Goal: Complete application form: Complete application form

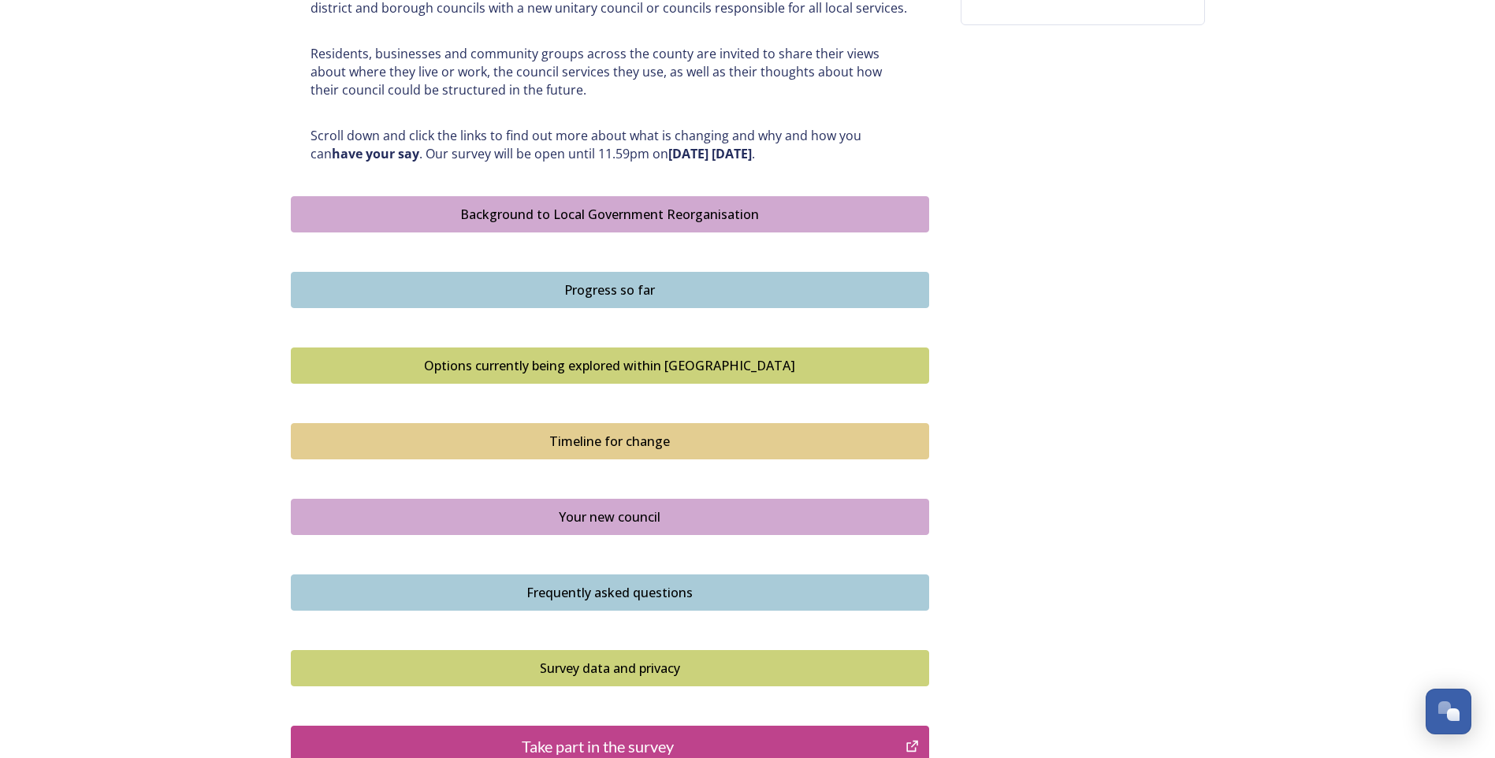
scroll to position [767, 0]
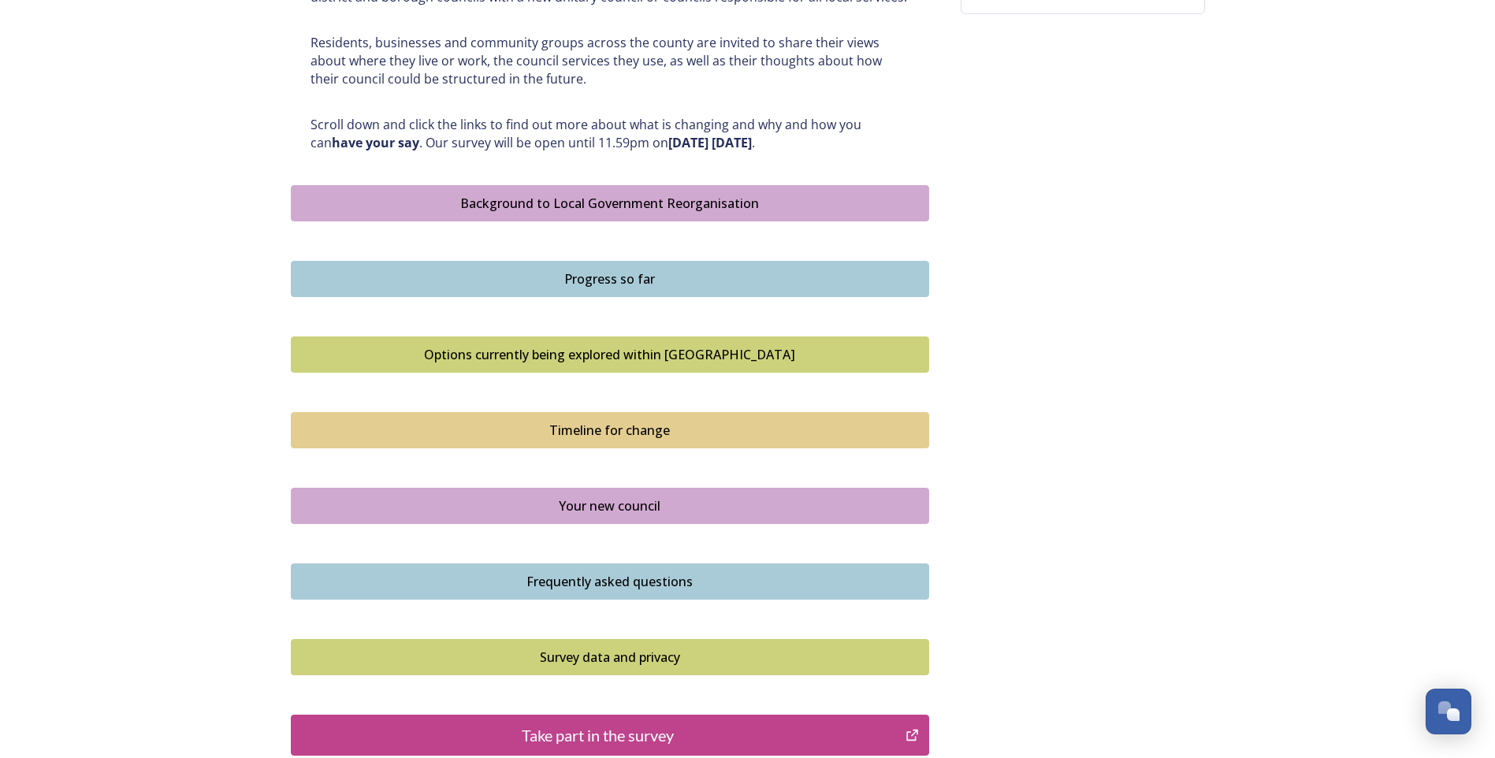
click at [602, 201] on div "Background to Local Government Reorganisation" at bounding box center [610, 203] width 621 height 19
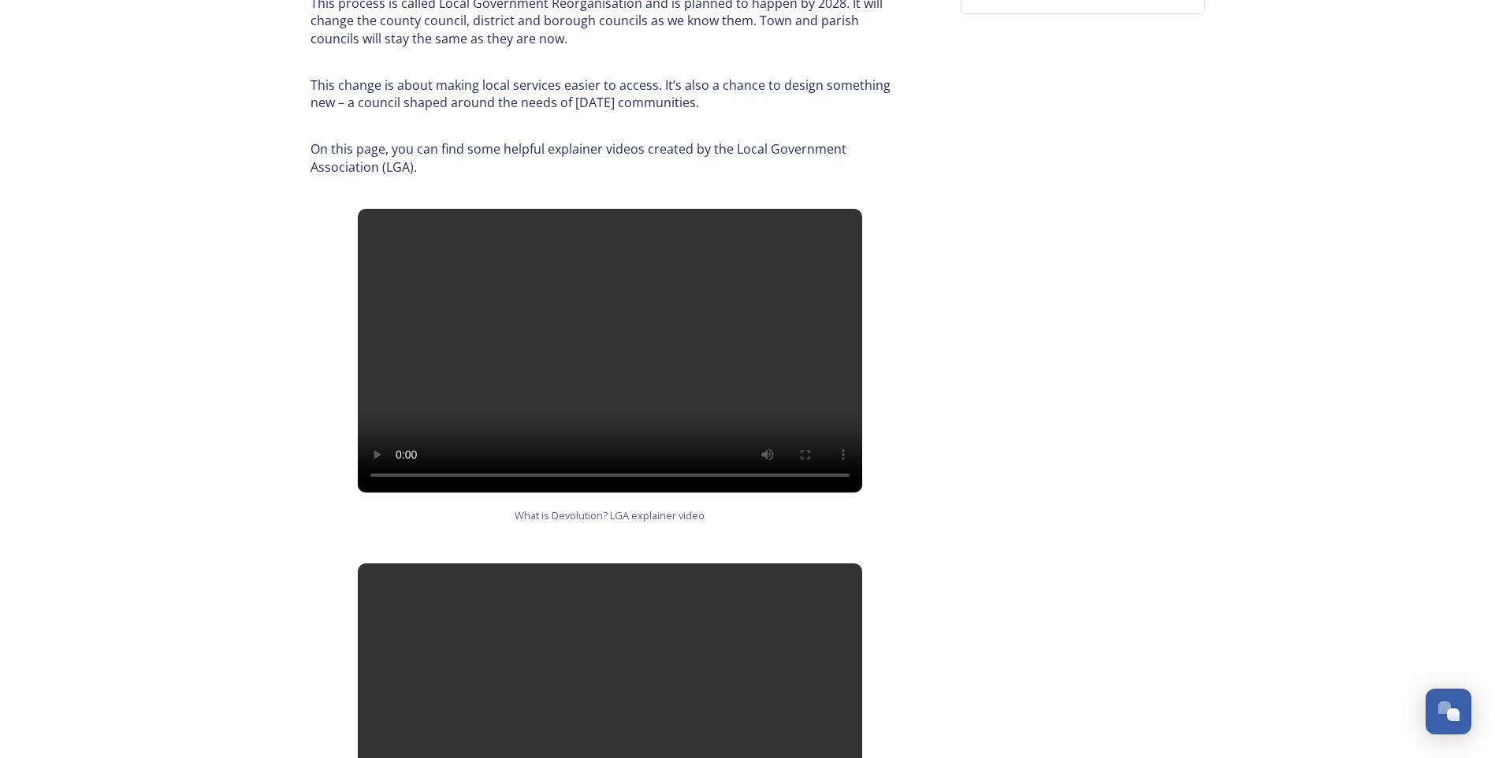
scroll to position [1476, 0]
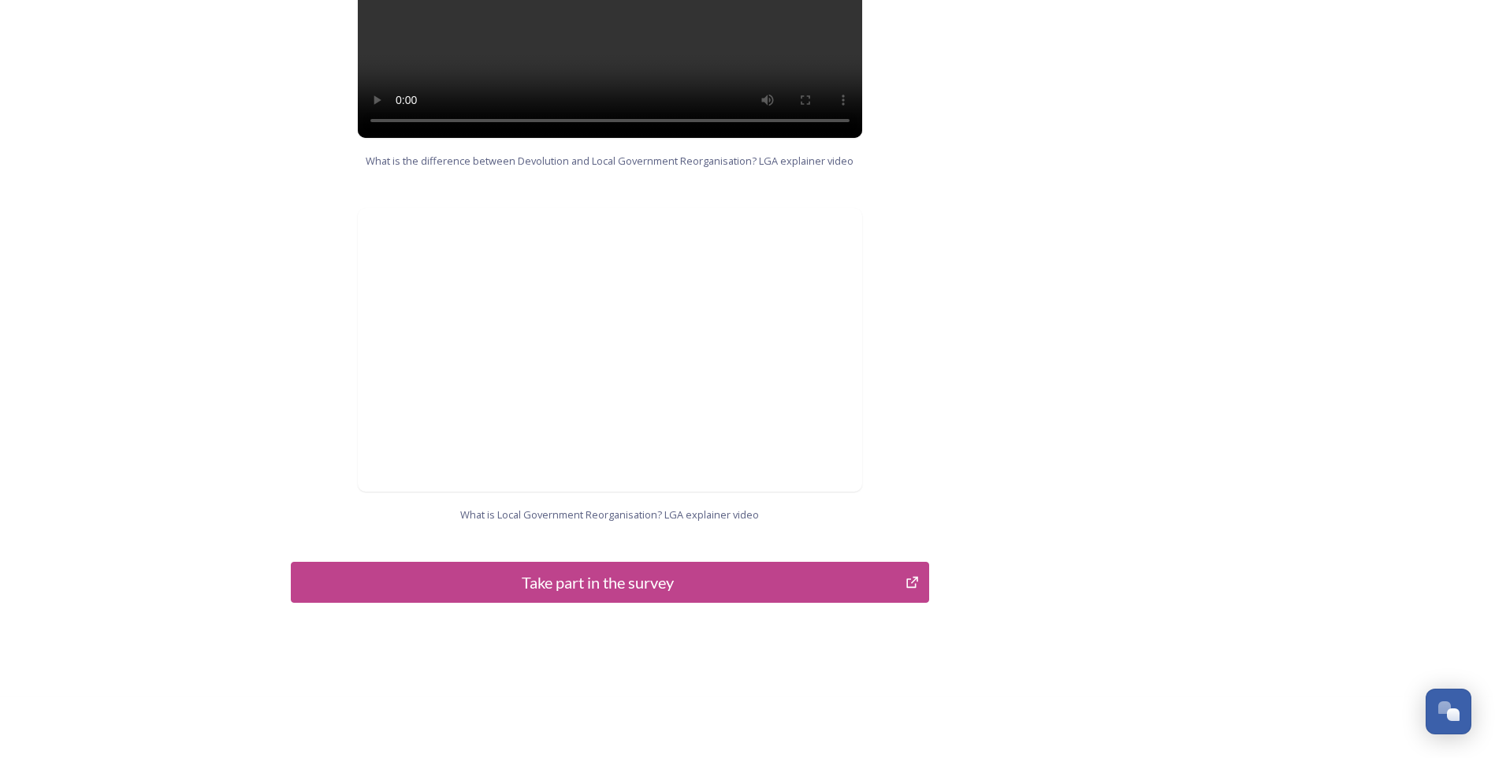
click at [590, 571] on div "Take part in the survey" at bounding box center [599, 583] width 598 height 24
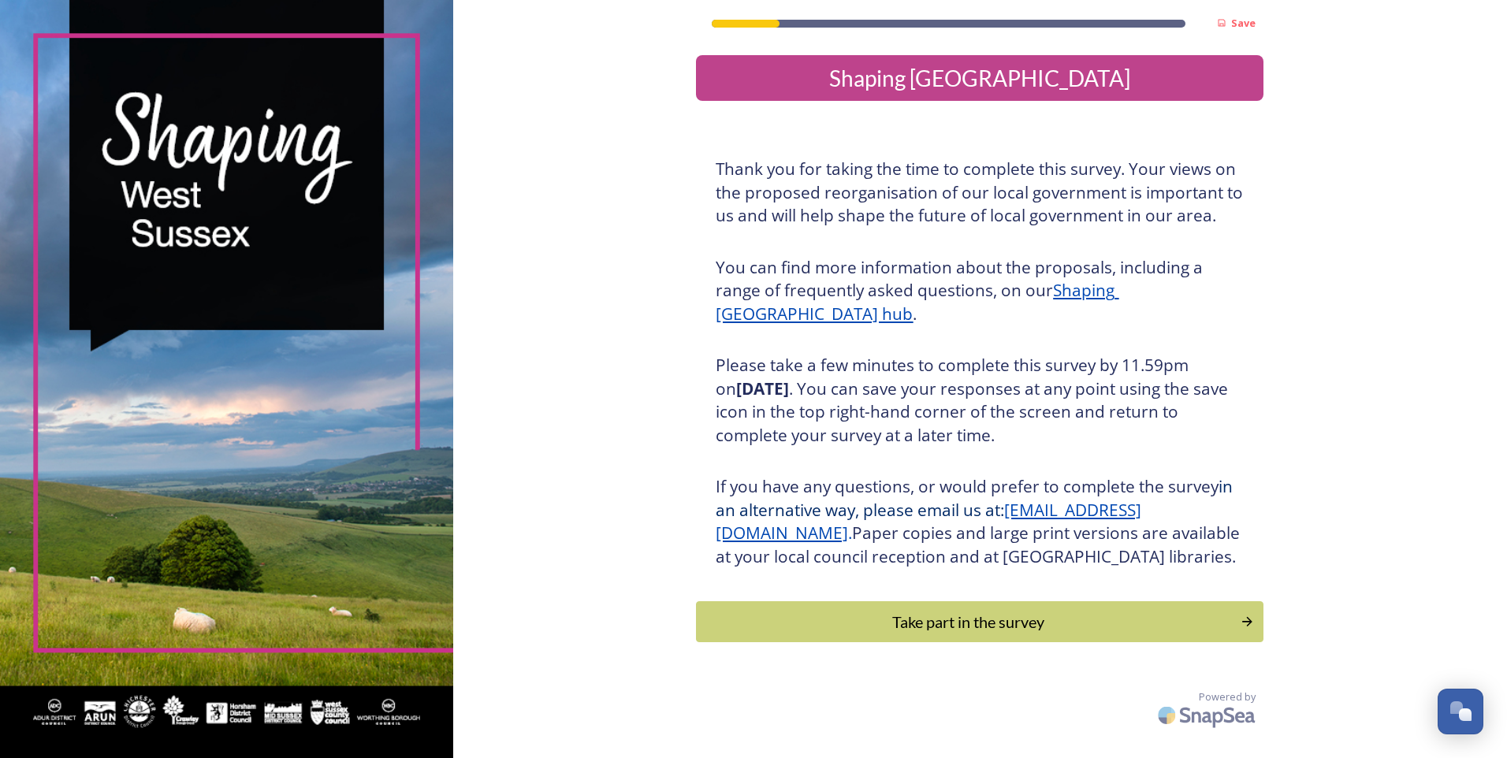
click at [954, 634] on div "Take part in the survey" at bounding box center [968, 622] width 527 height 24
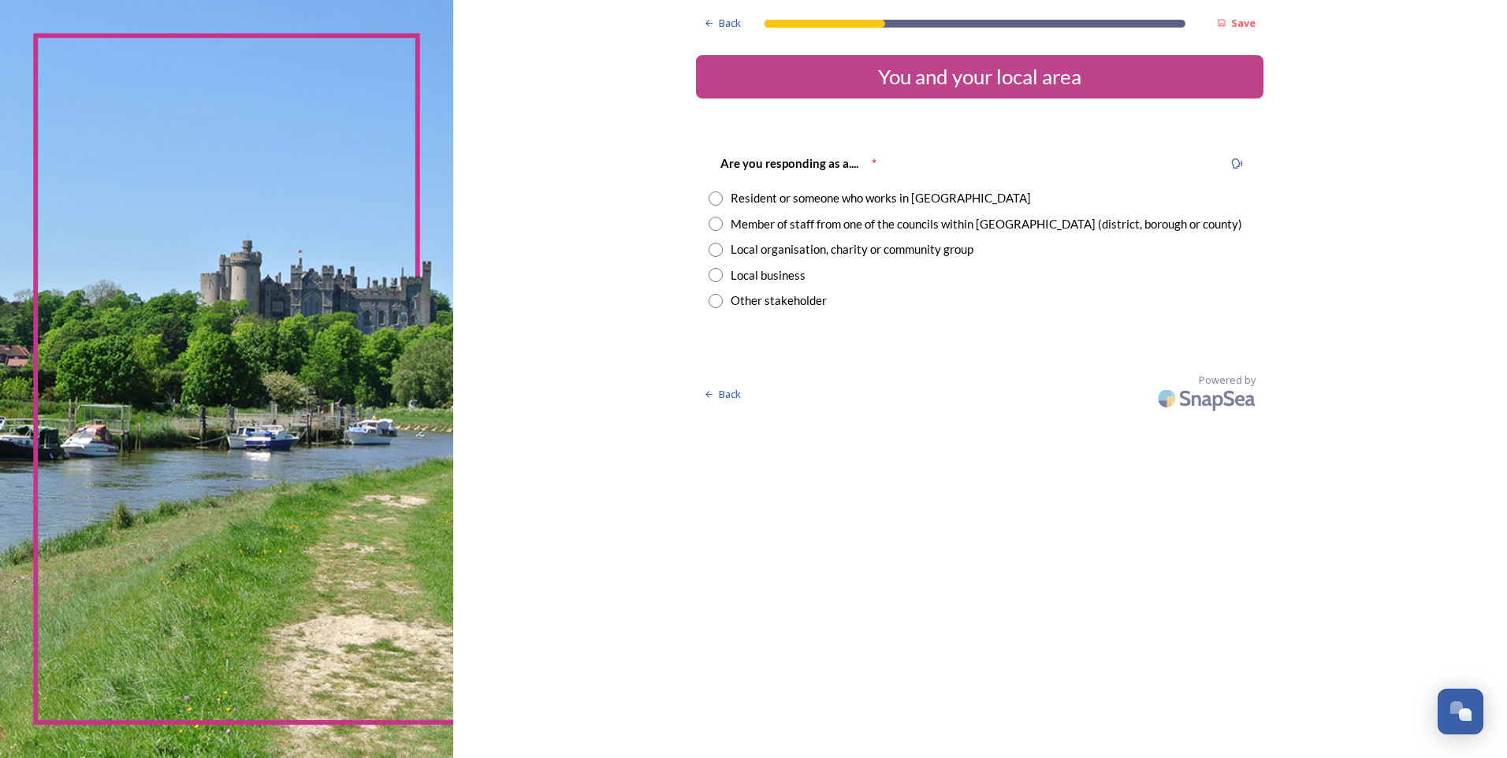
click at [715, 227] on input "radio" at bounding box center [716, 224] width 14 height 14
radio input "true"
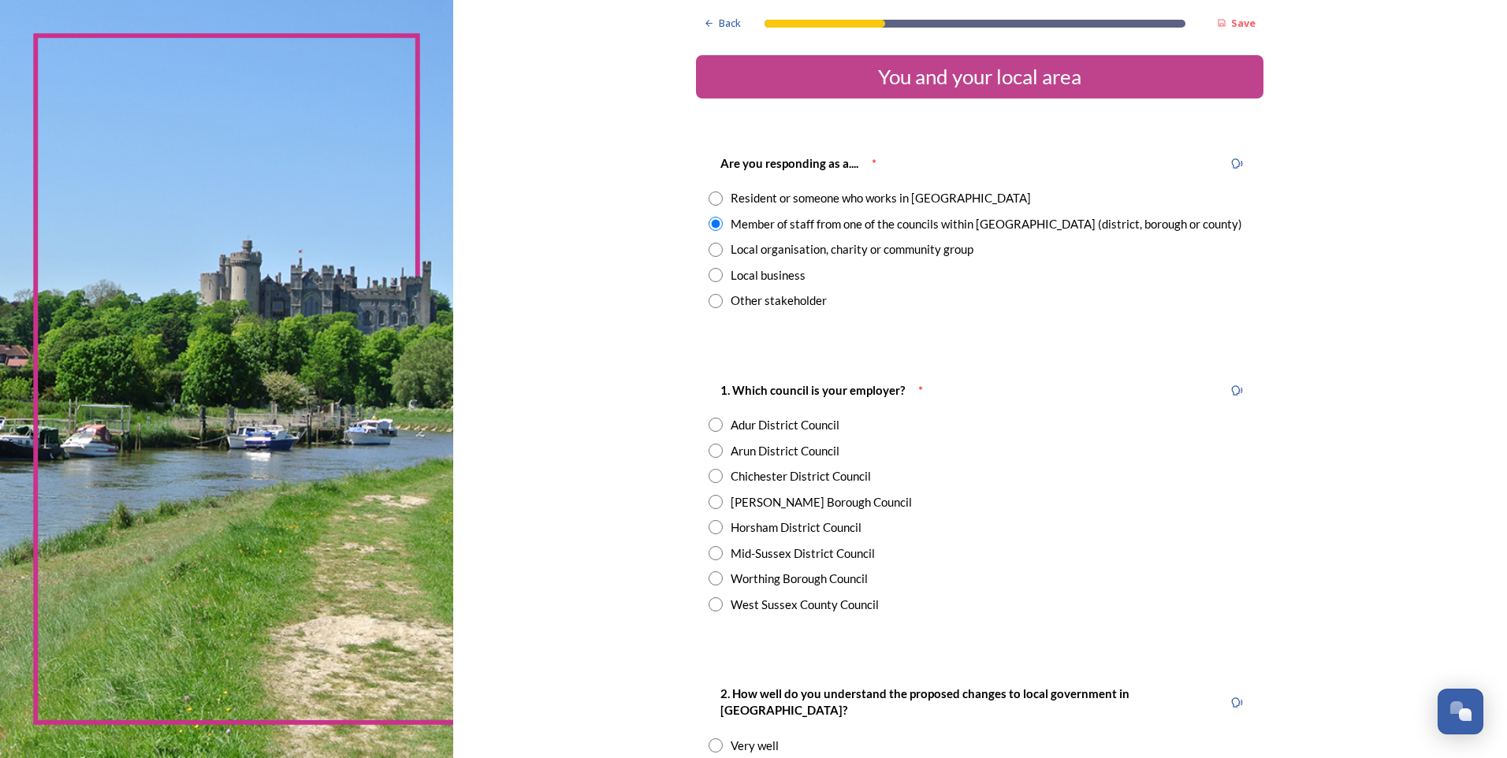
click at [709, 609] on input "radio" at bounding box center [716, 604] width 14 height 14
radio input "true"
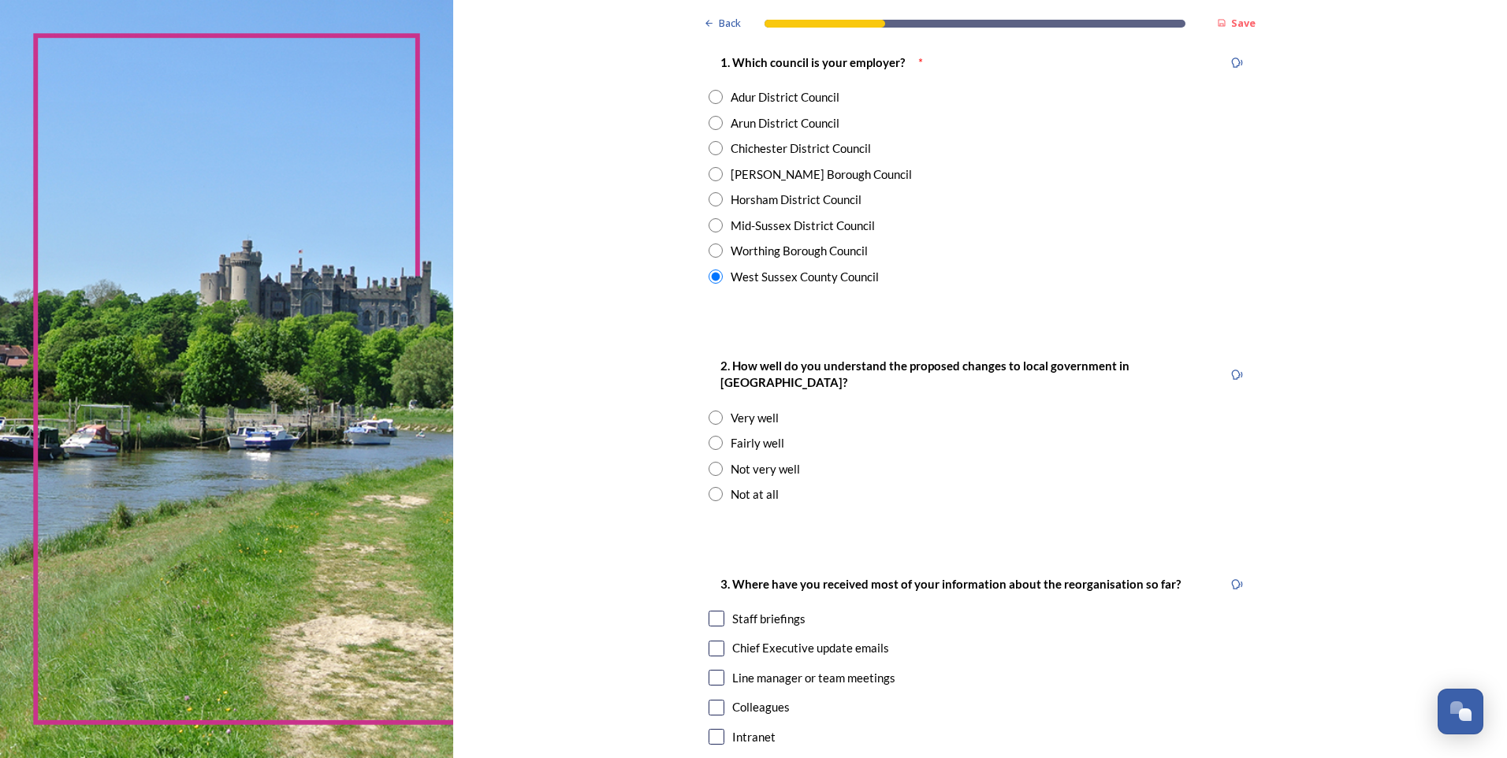
scroll to position [347, 0]
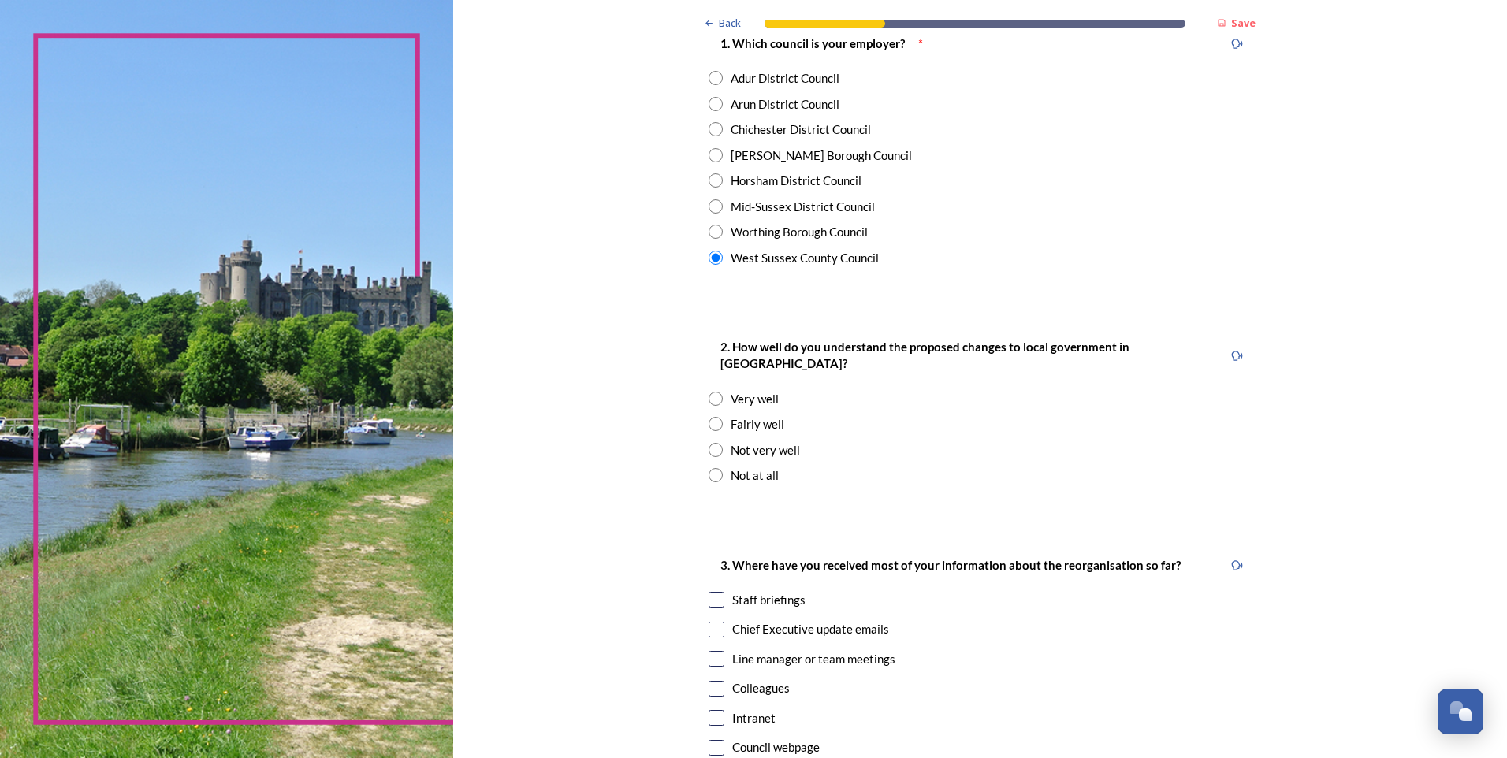
click at [710, 443] on input "radio" at bounding box center [716, 450] width 14 height 14
radio input "true"
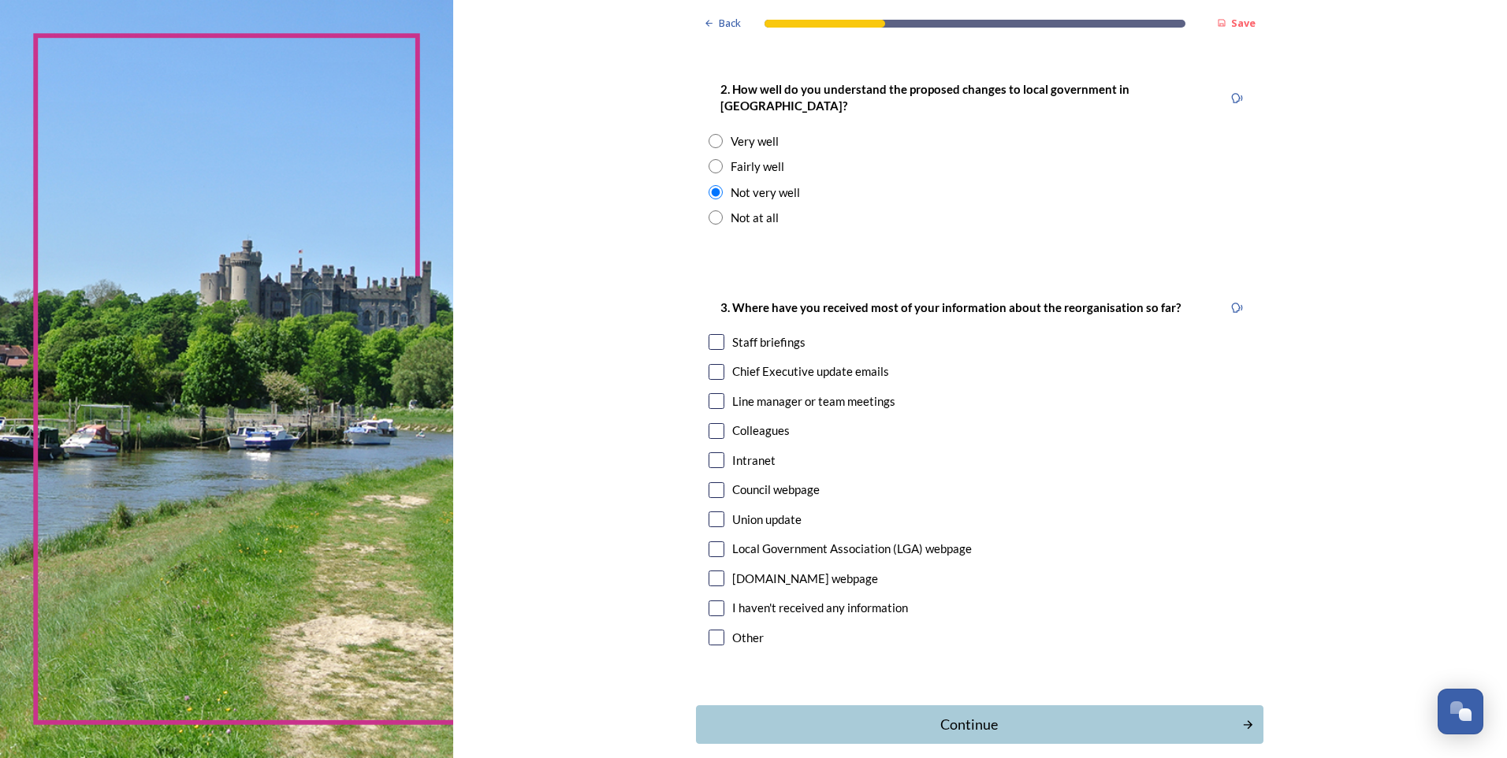
scroll to position [631, 0]
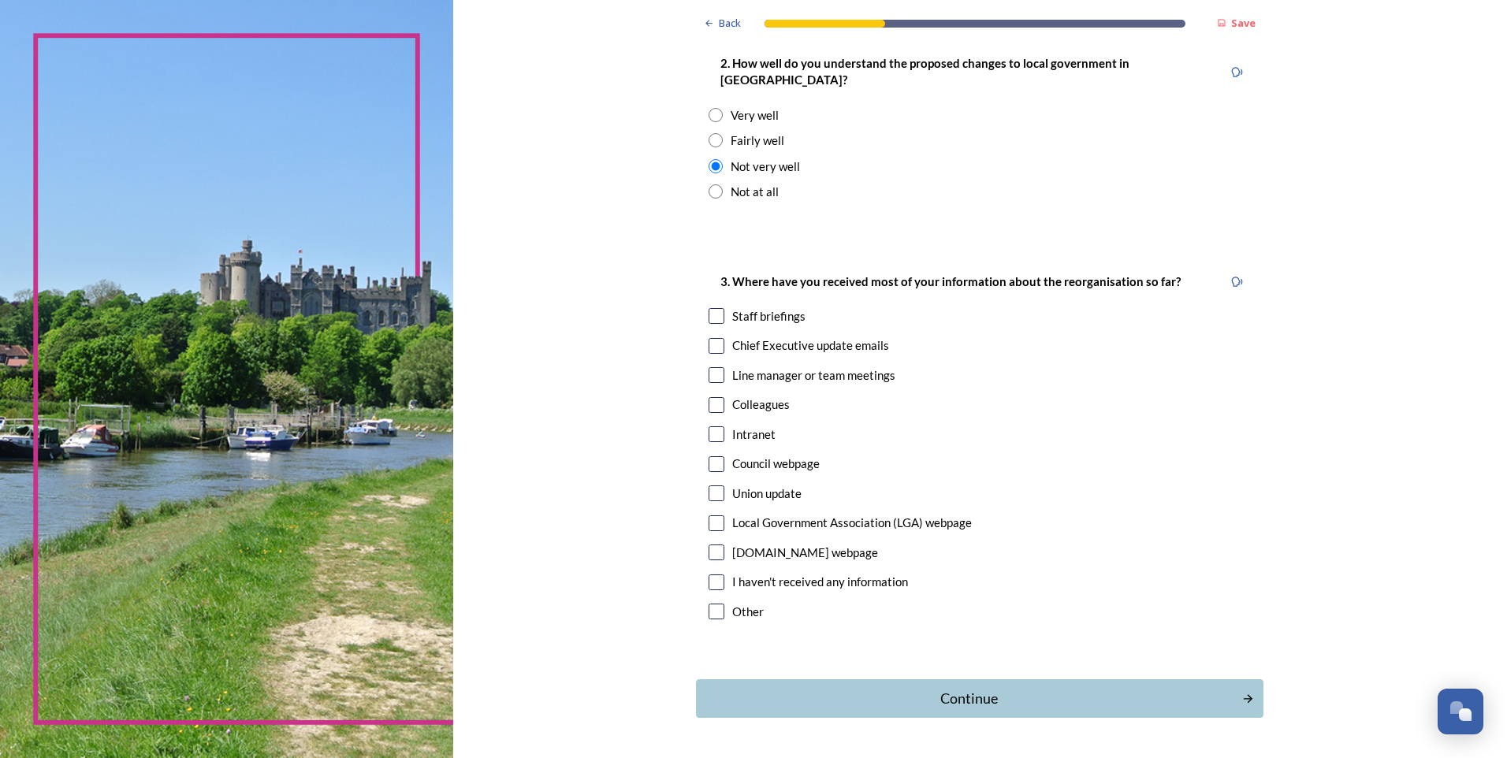
click at [709, 456] on input "checkbox" at bounding box center [717, 464] width 16 height 16
checkbox input "true"
click at [710, 308] on input "checkbox" at bounding box center [717, 316] width 16 height 16
click at [712, 308] on input "checkbox" at bounding box center [717, 316] width 16 height 16
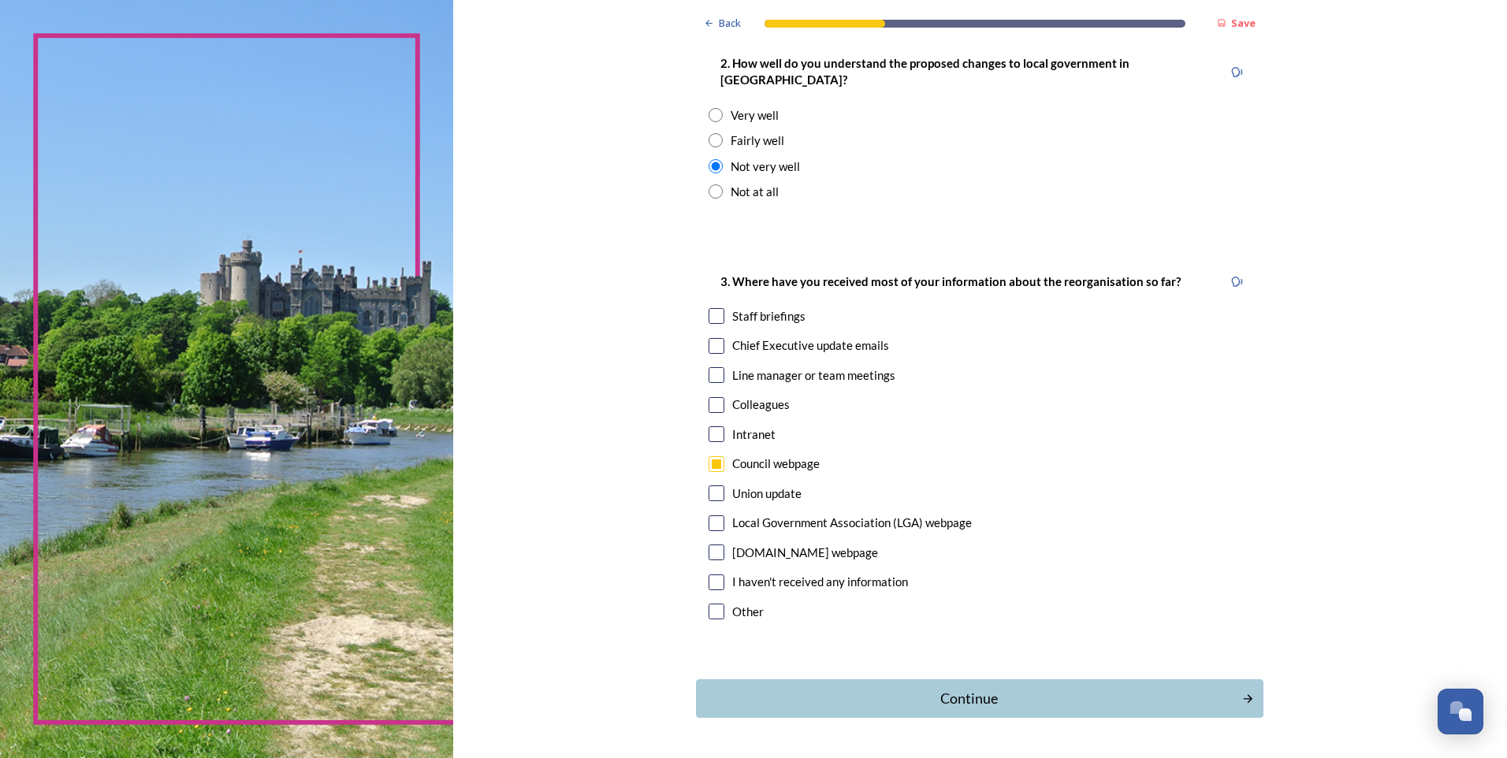
checkbox input "true"
click at [970, 688] on div "Continue" at bounding box center [969, 698] width 529 height 21
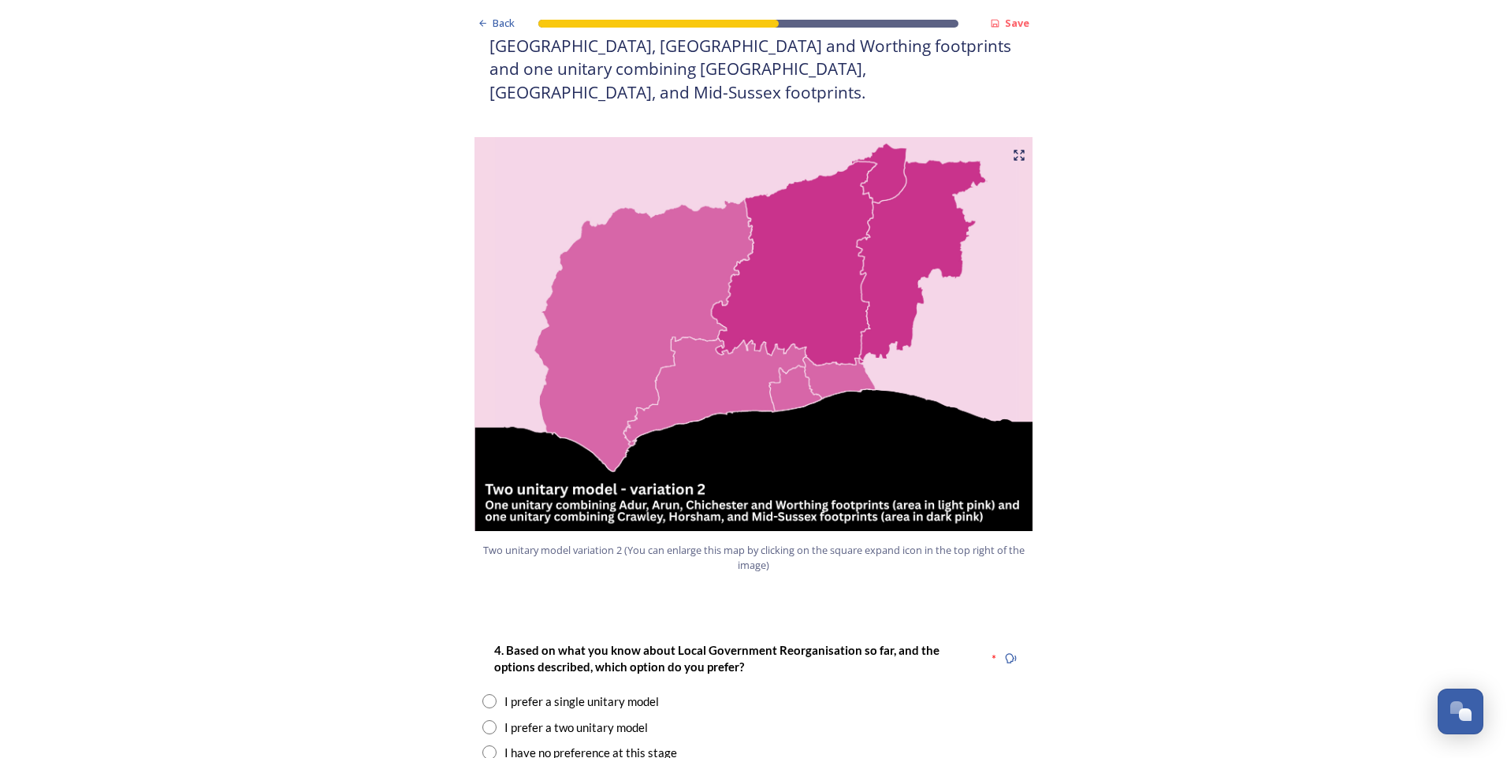
scroll to position [1576, 0]
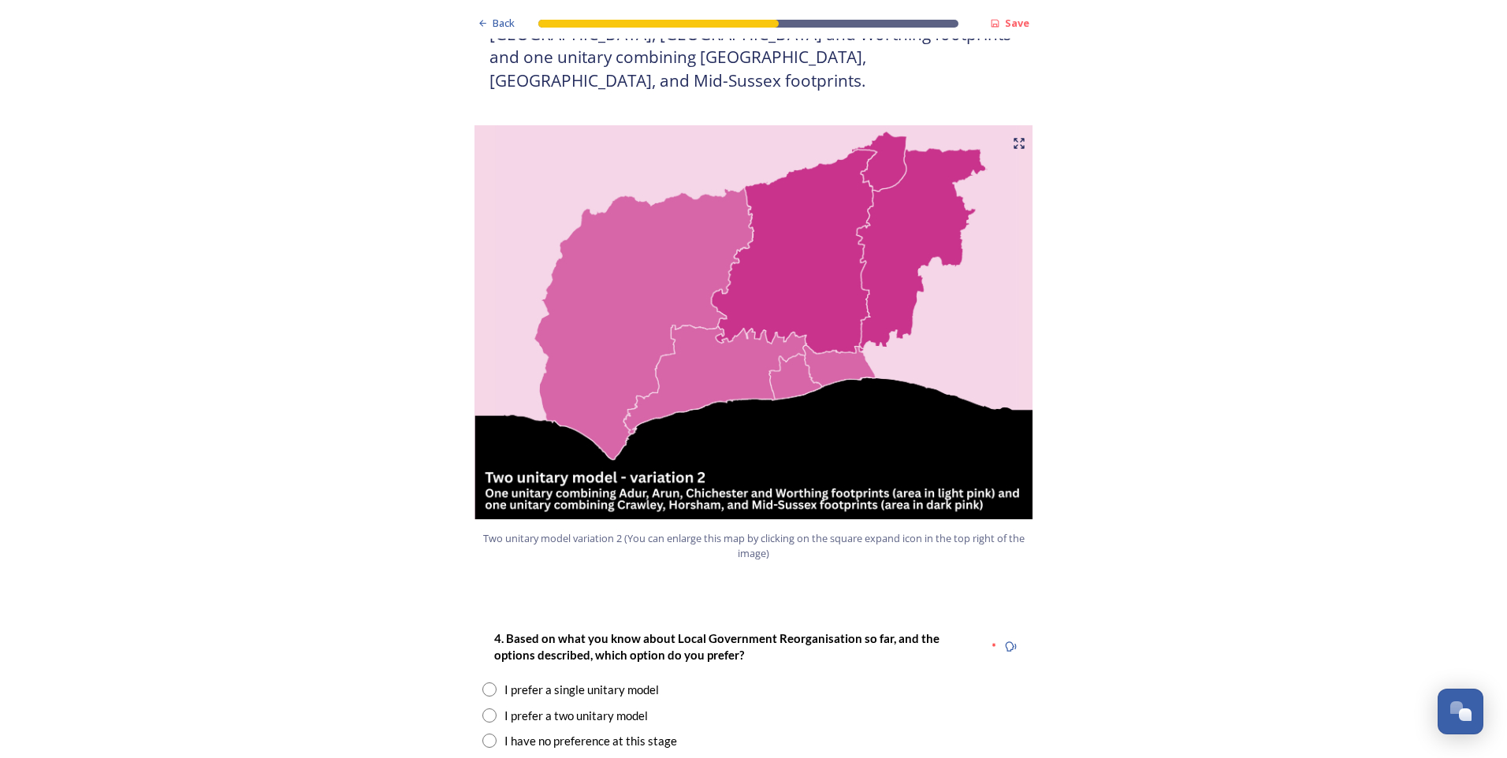
click at [484, 734] on input "radio" at bounding box center [489, 741] width 14 height 14
radio input "true"
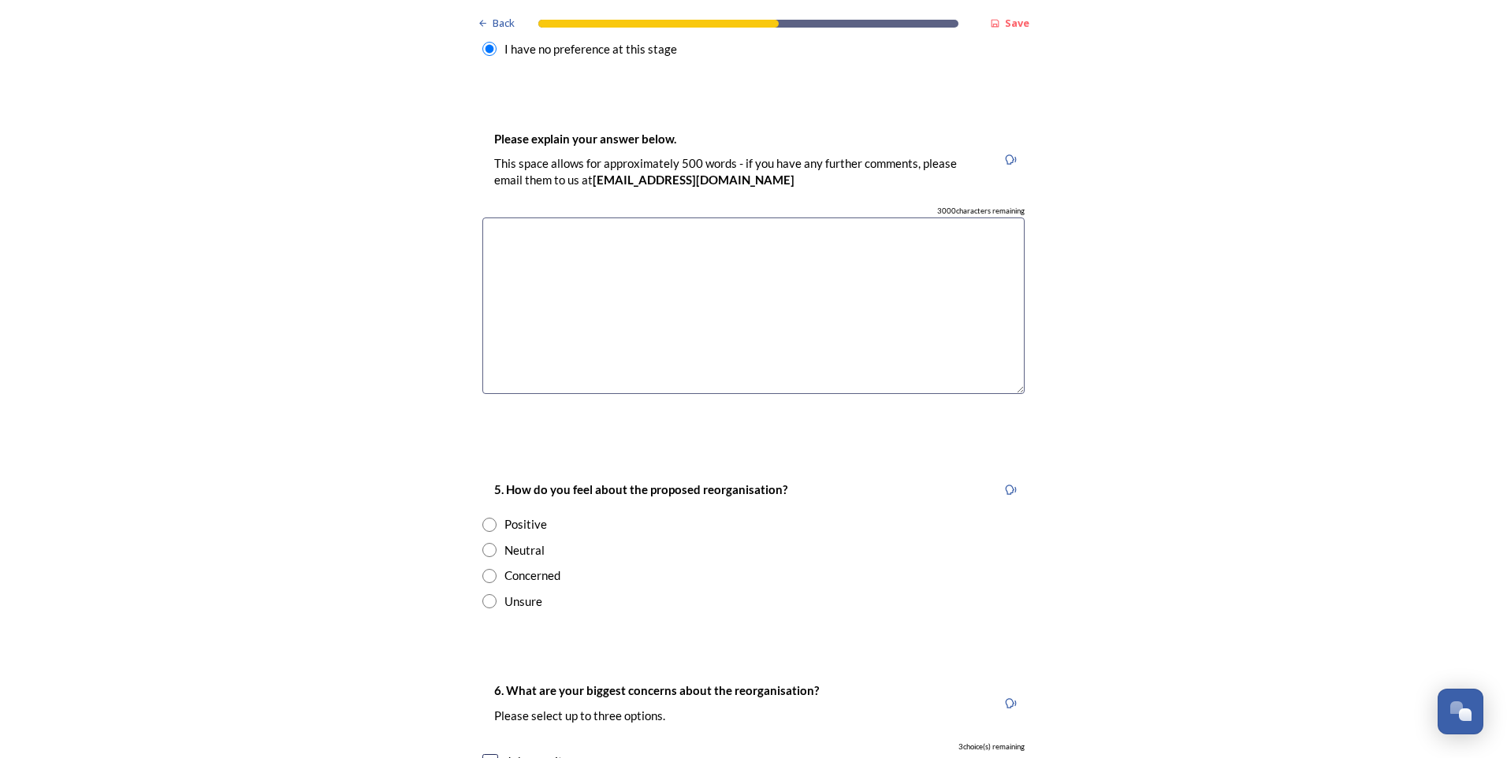
scroll to position [2270, 0]
click at [487, 568] on input "radio" at bounding box center [489, 575] width 14 height 14
radio input "true"
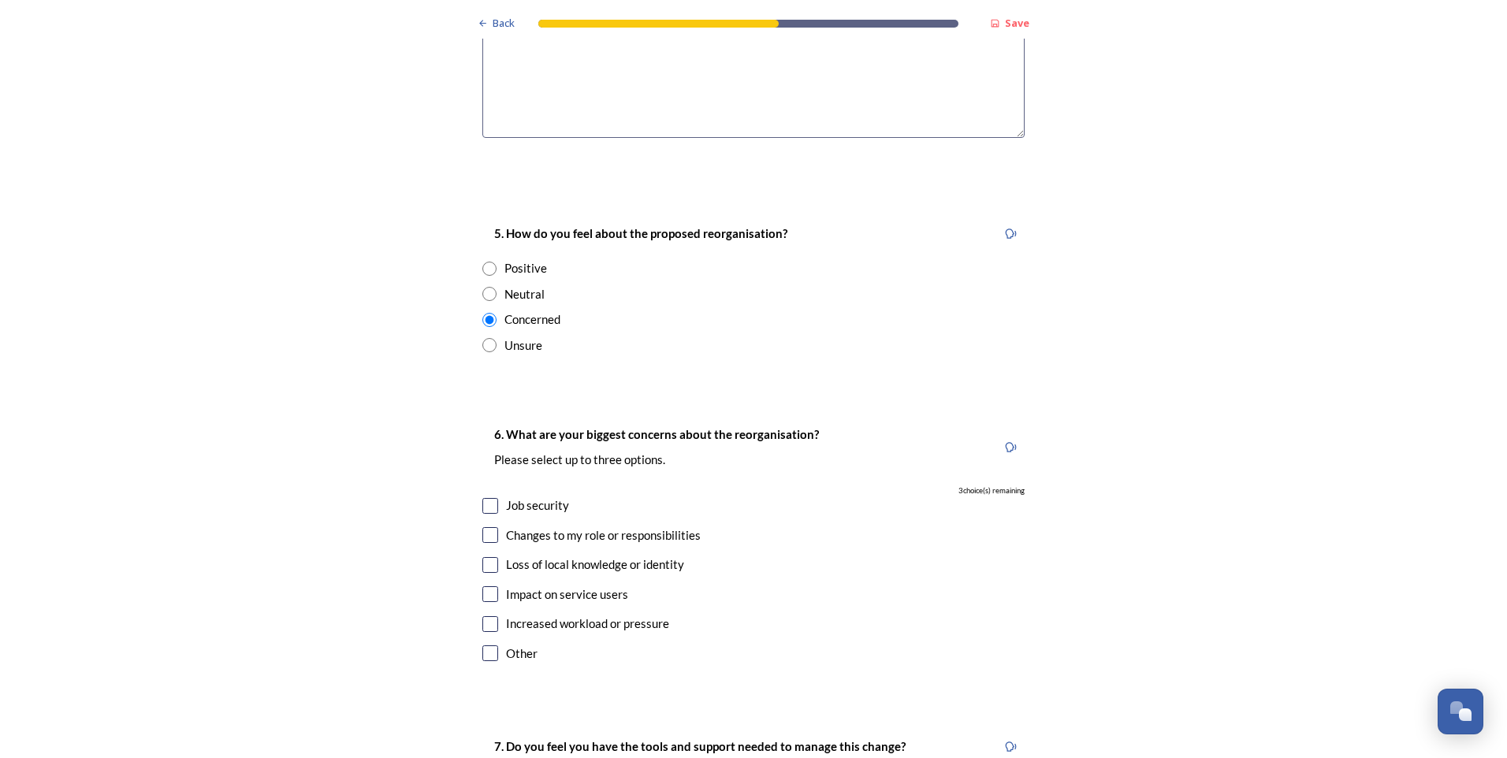
scroll to position [2554, 0]
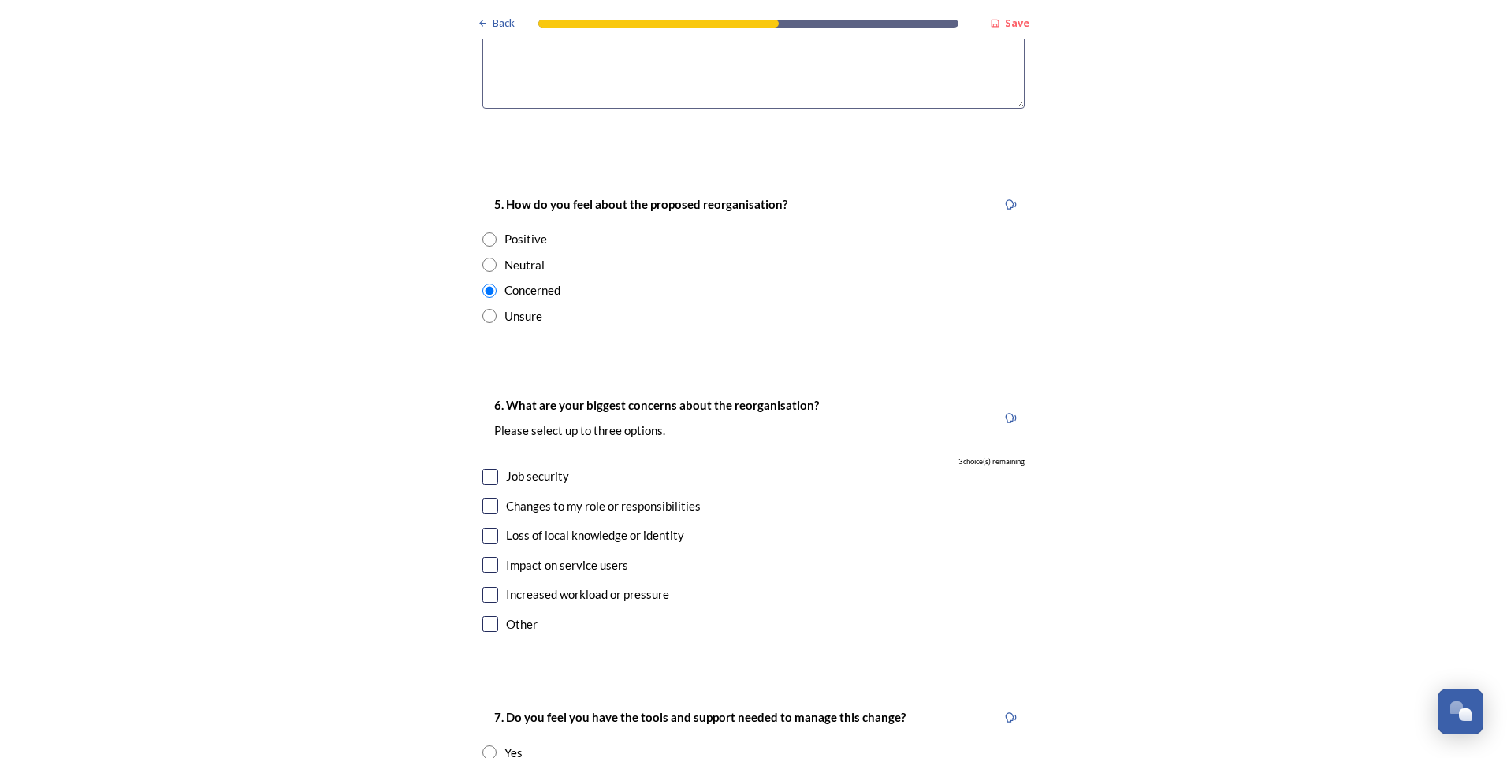
click at [488, 469] on input "checkbox" at bounding box center [490, 477] width 16 height 16
checkbox input "true"
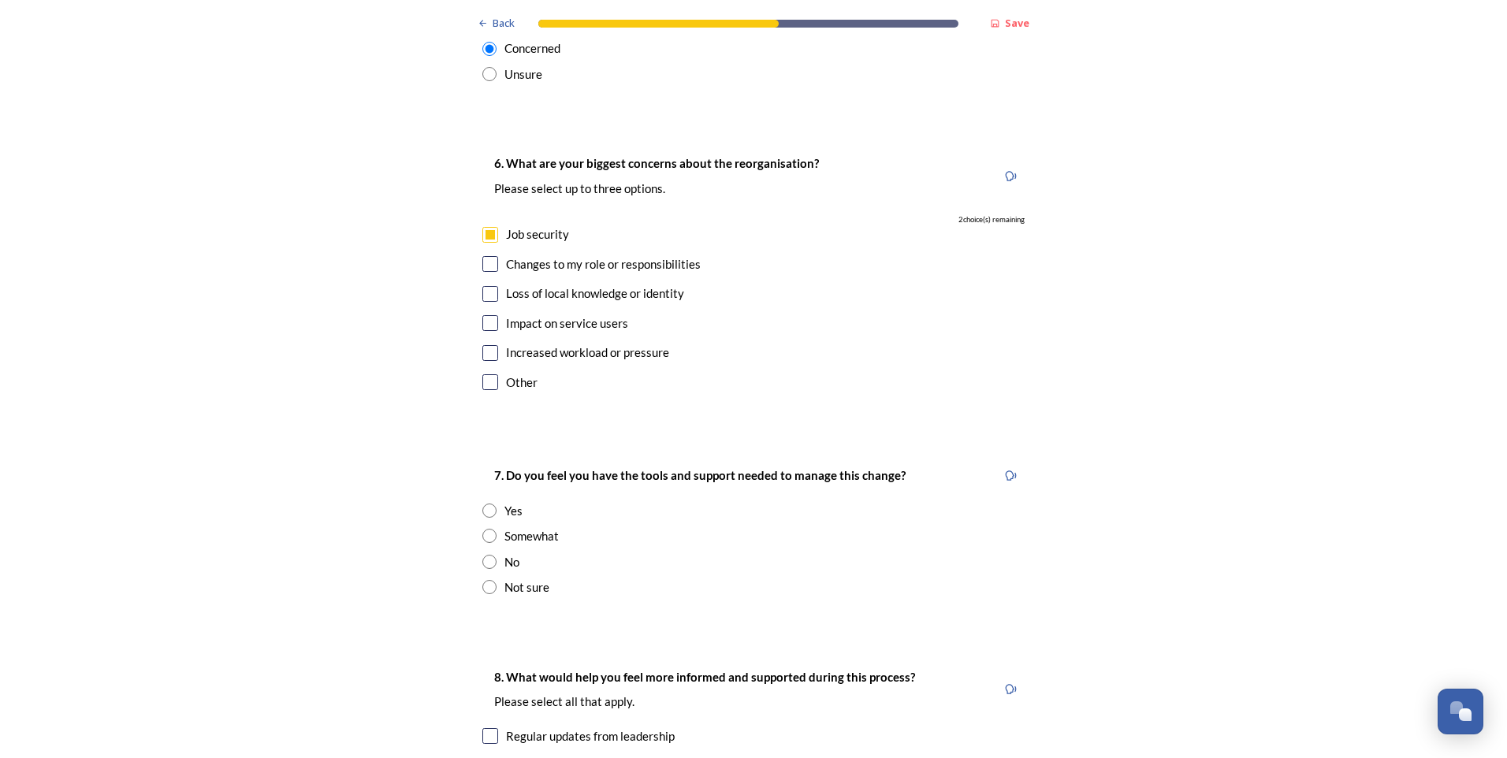
scroll to position [2806, 0]
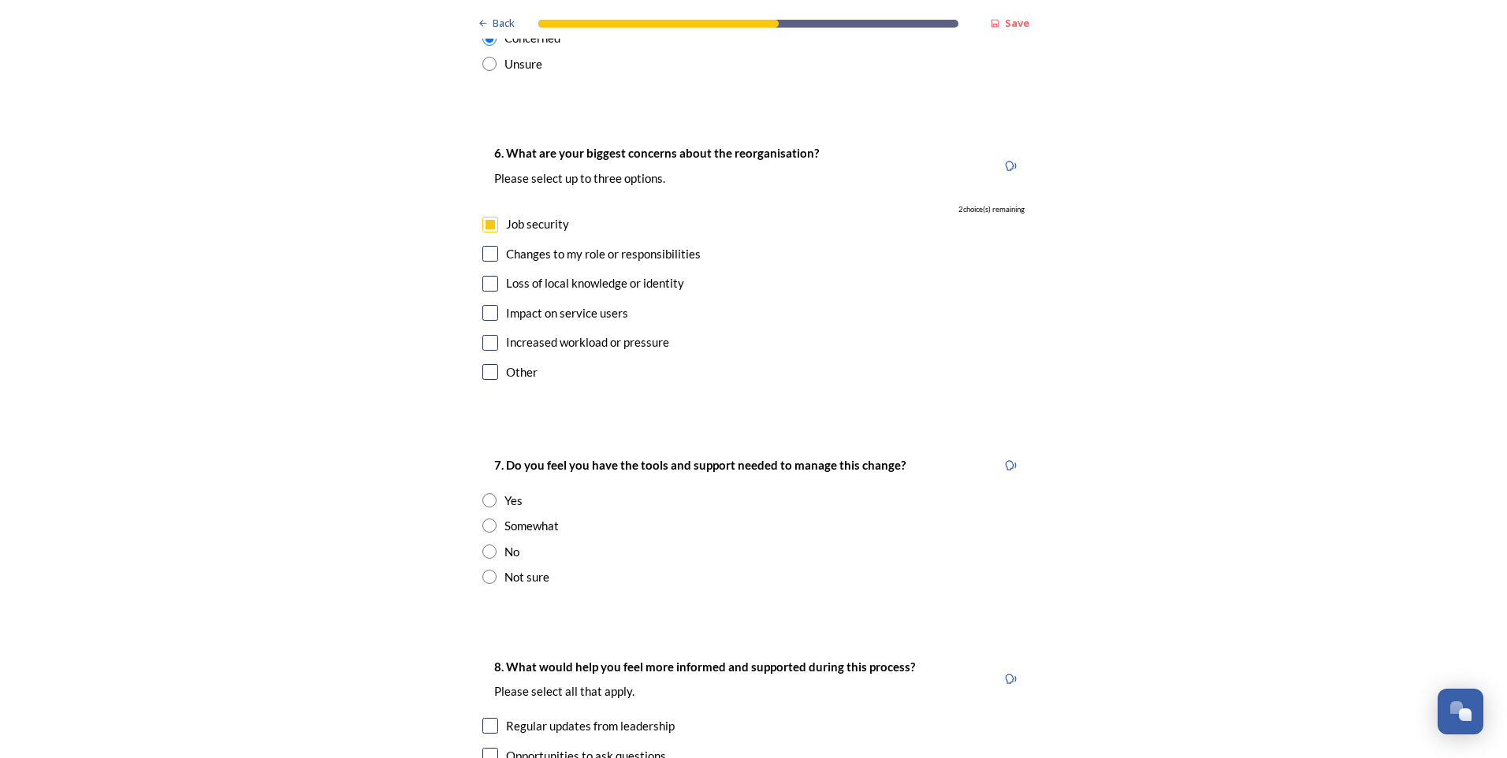
click at [487, 545] on input "radio" at bounding box center [489, 552] width 14 height 14
click at [482, 545] on input "radio" at bounding box center [489, 552] width 14 height 14
radio input "true"
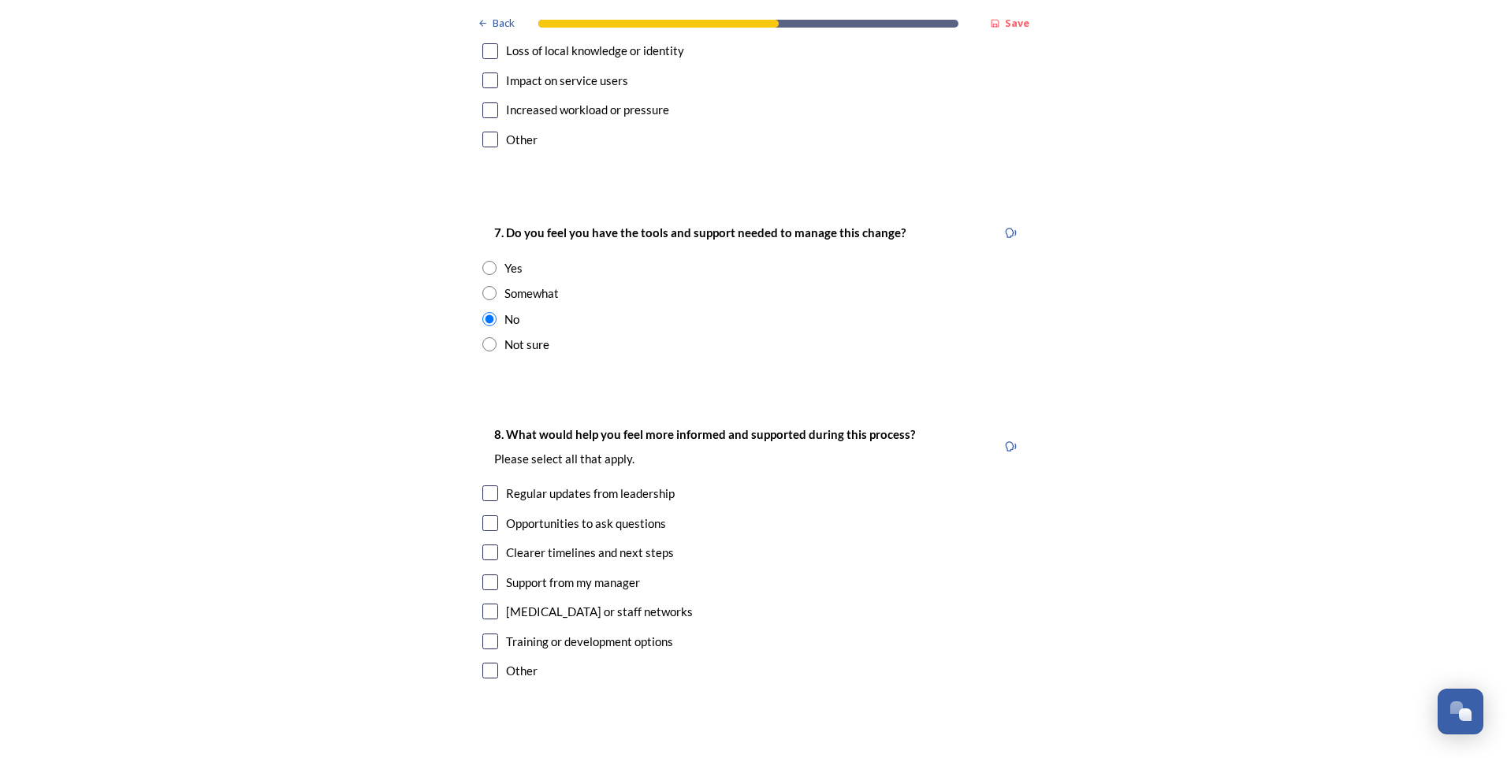
scroll to position [3058, 0]
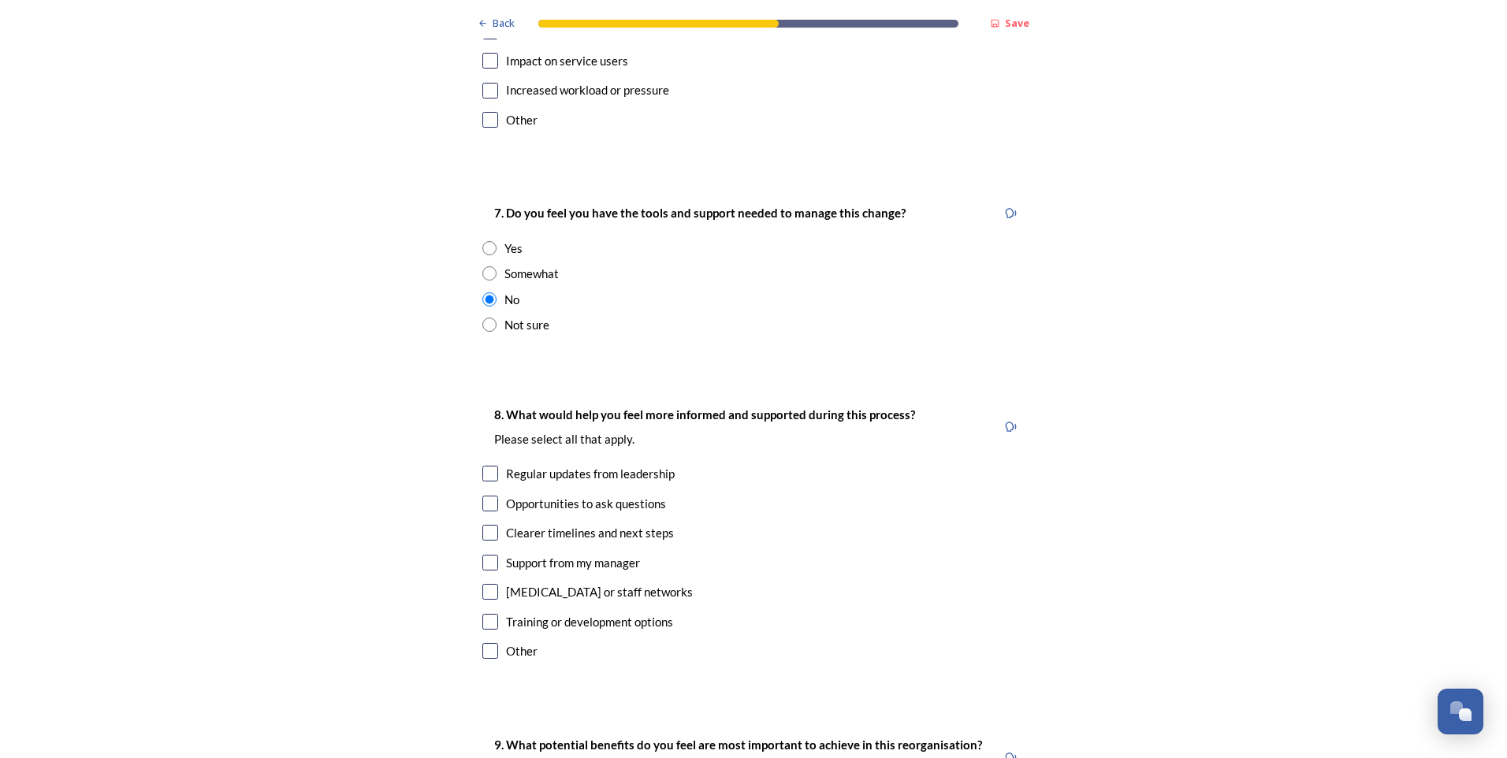
click at [483, 525] on input "checkbox" at bounding box center [490, 533] width 16 height 16
checkbox input "true"
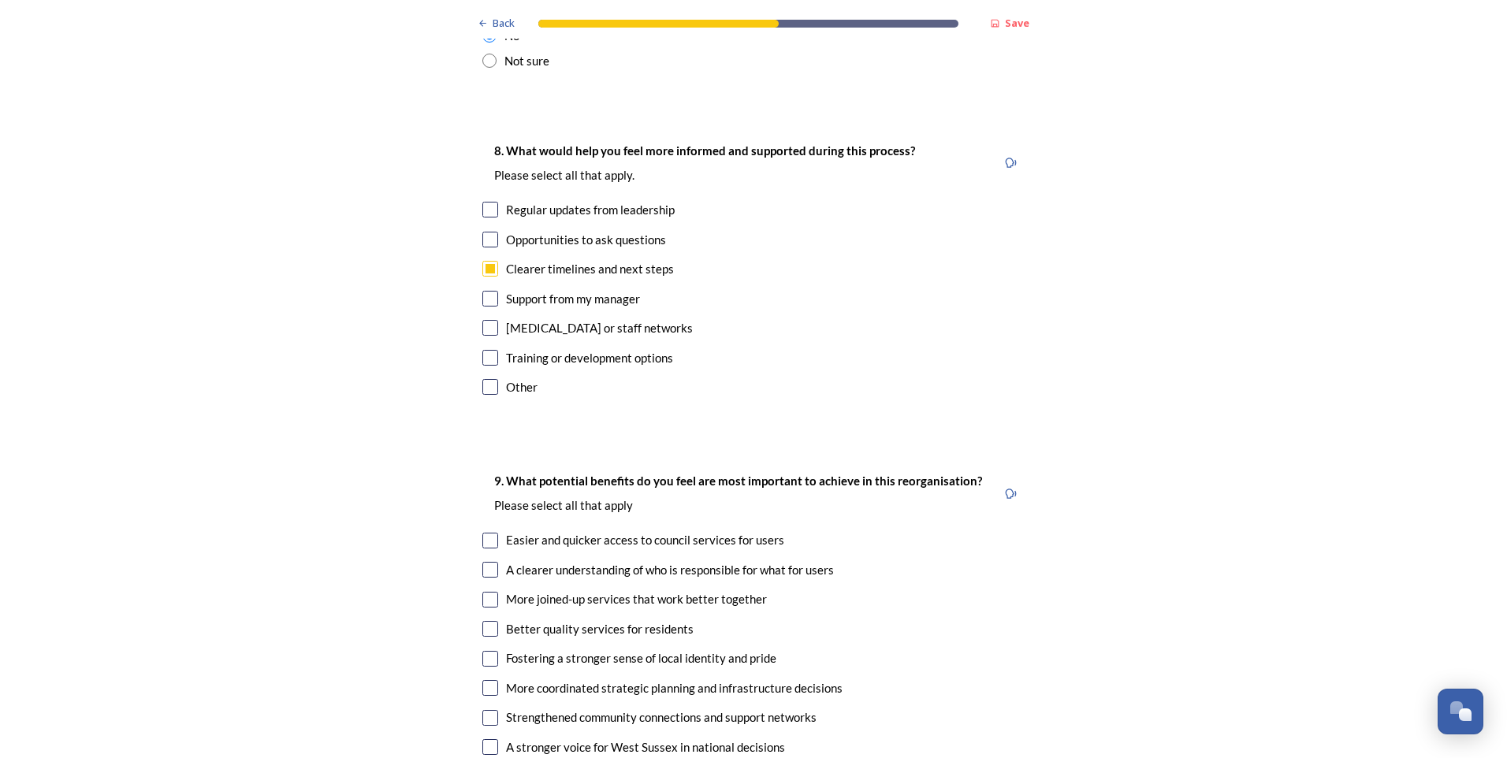
scroll to position [3405, 0]
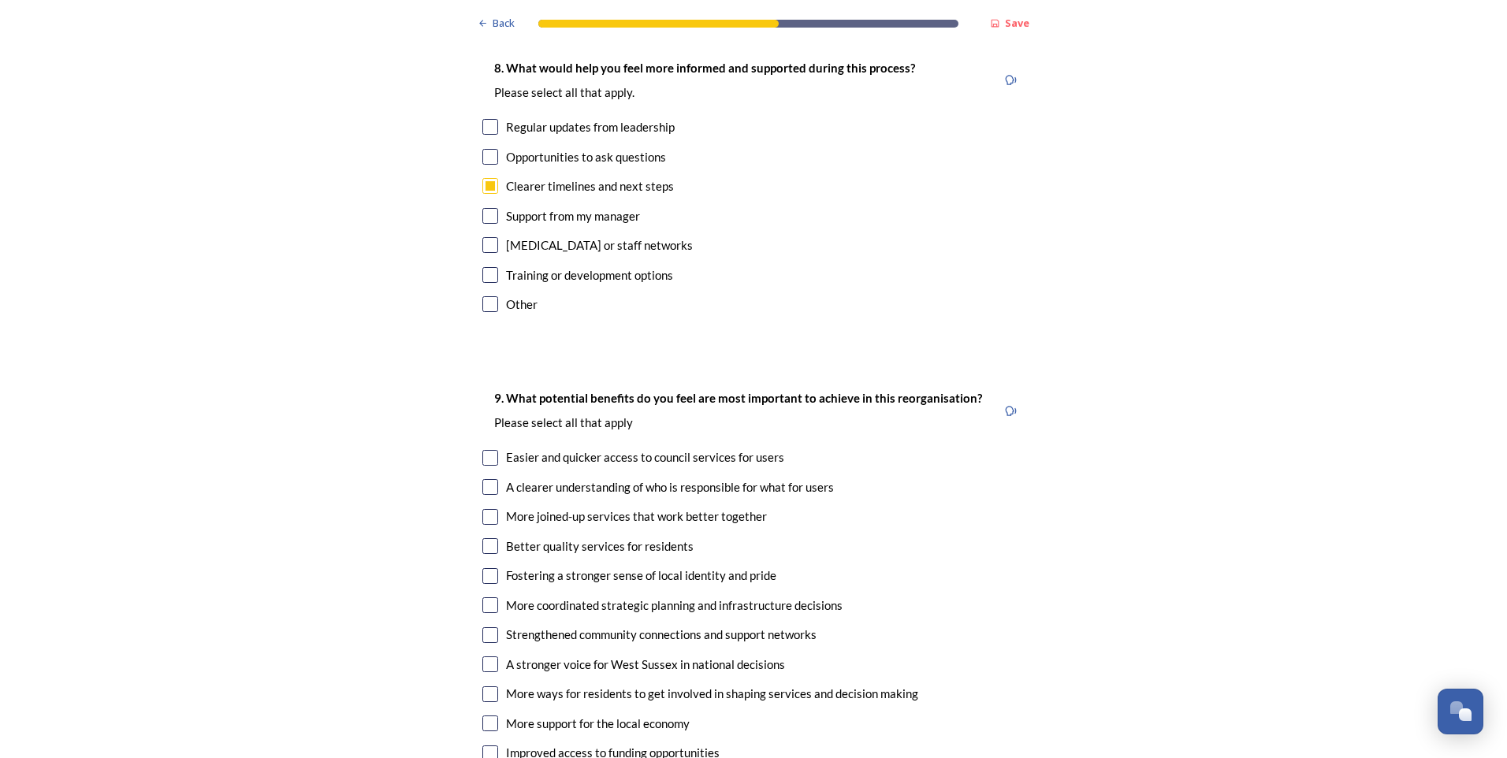
click at [482, 450] on input "checkbox" at bounding box center [490, 458] width 16 height 16
checkbox input "true"
click at [482, 627] on input "checkbox" at bounding box center [490, 635] width 16 height 16
checkbox input "true"
click at [482, 716] on input "checkbox" at bounding box center [490, 724] width 16 height 16
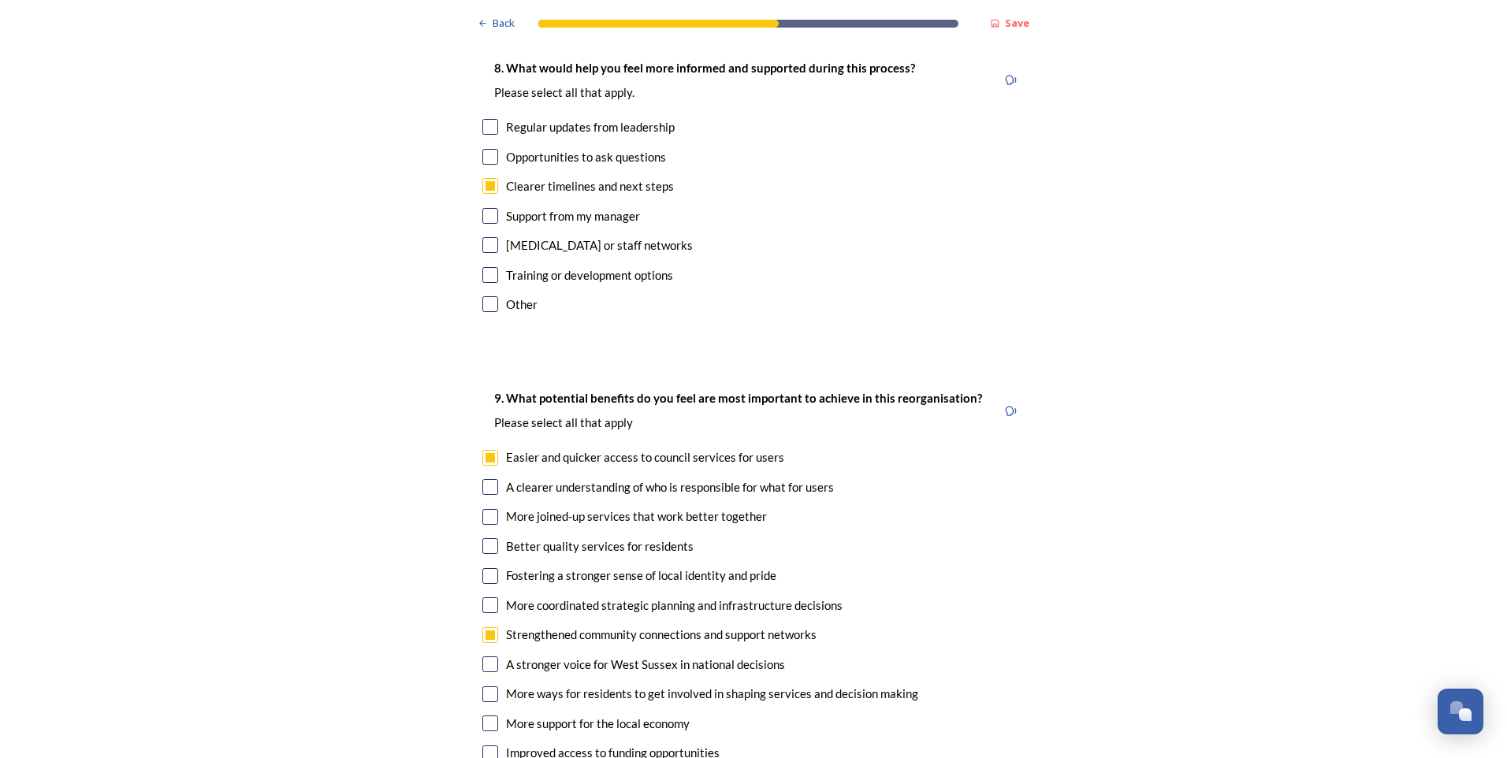
checkbox input "true"
click at [482, 746] on input "checkbox" at bounding box center [490, 754] width 16 height 16
checkbox input "true"
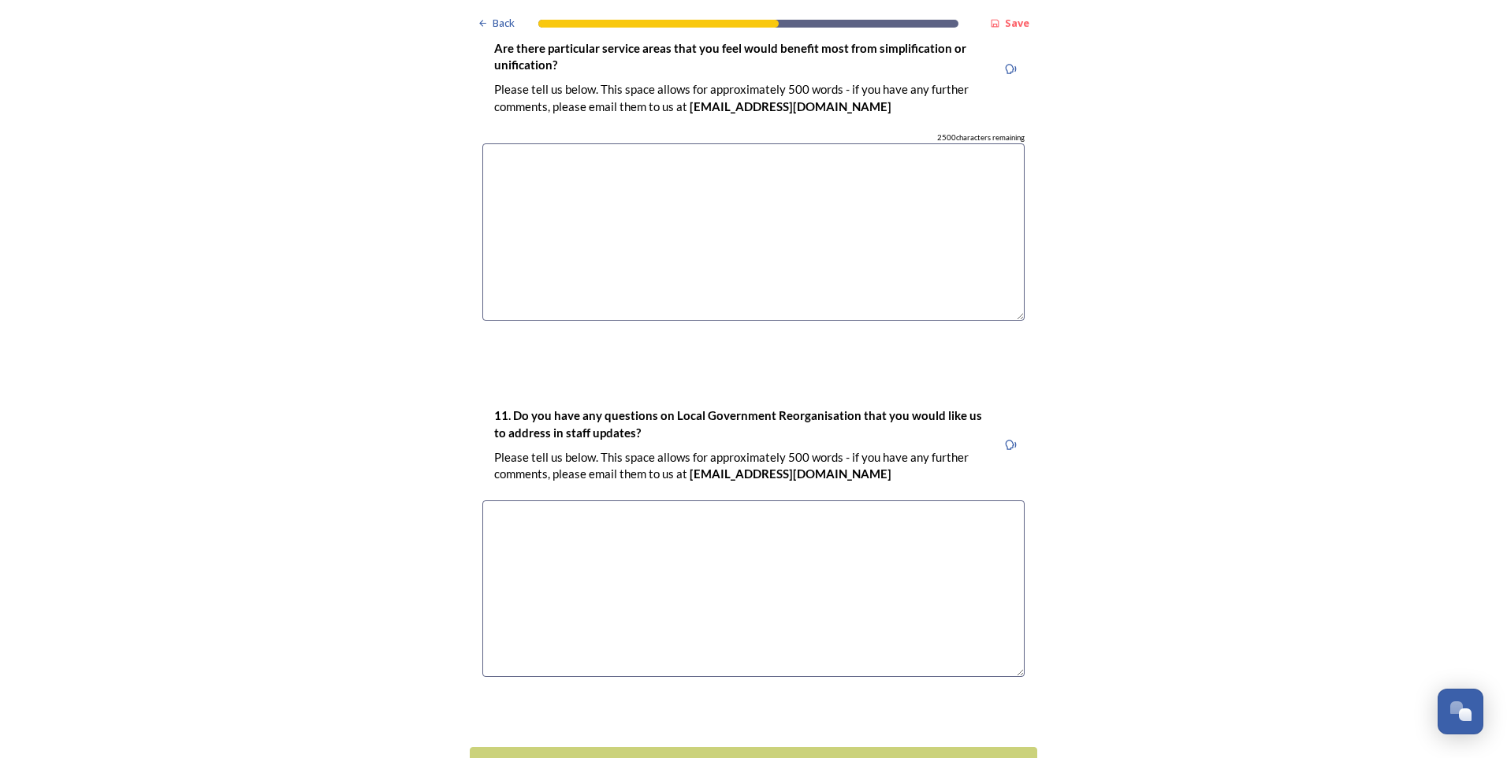
scroll to position [4322, 0]
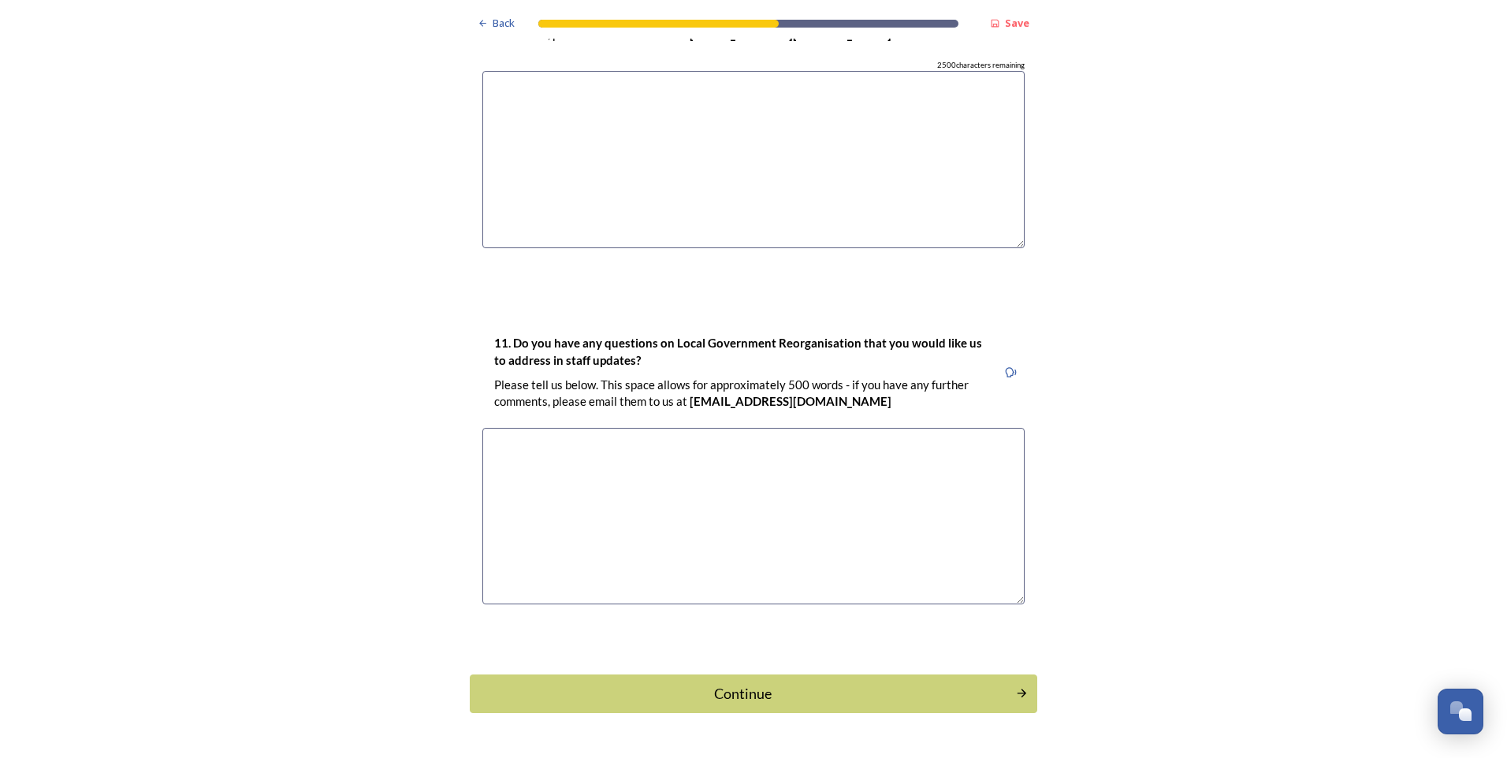
click at [724, 683] on div "Continue" at bounding box center [742, 693] width 529 height 21
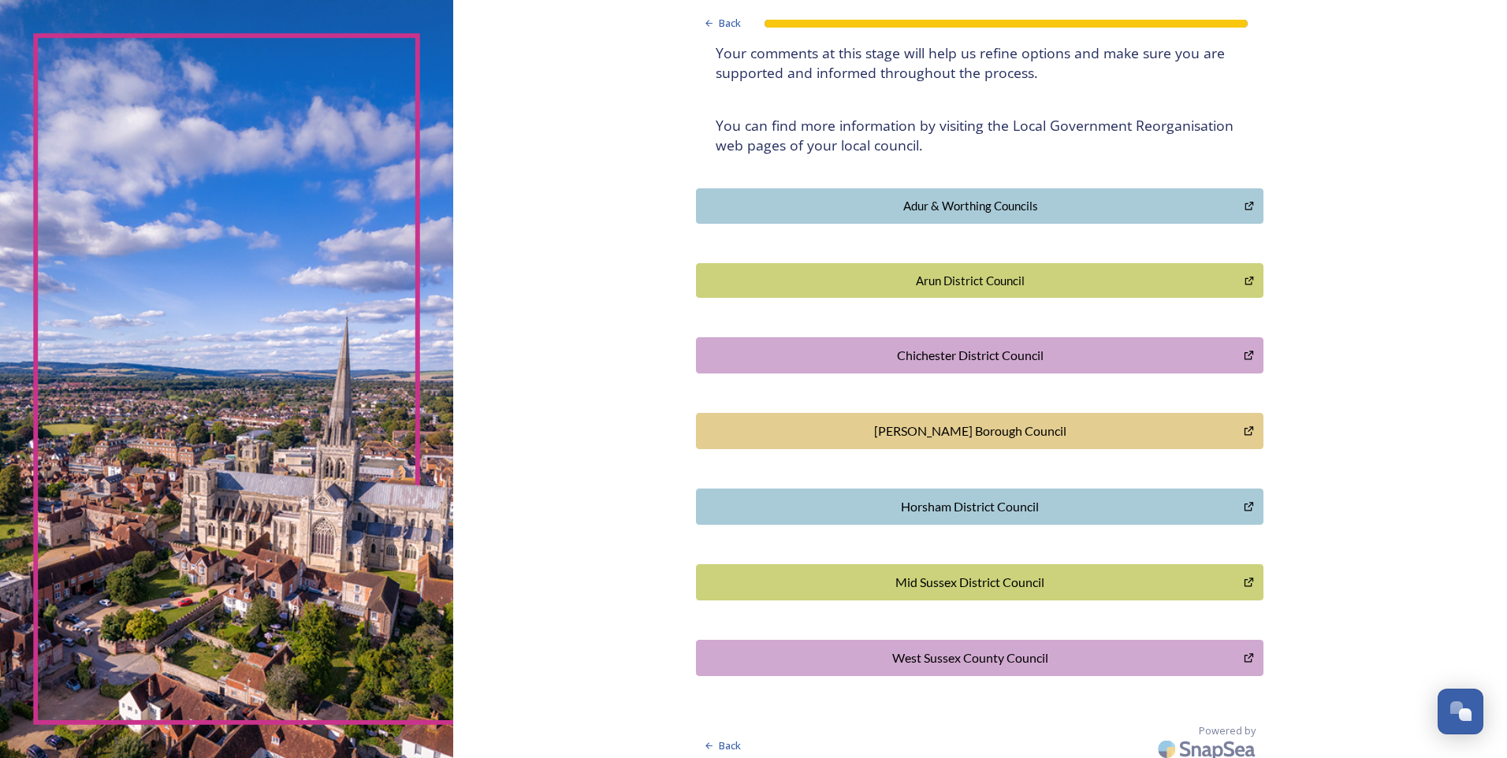
scroll to position [257, 0]
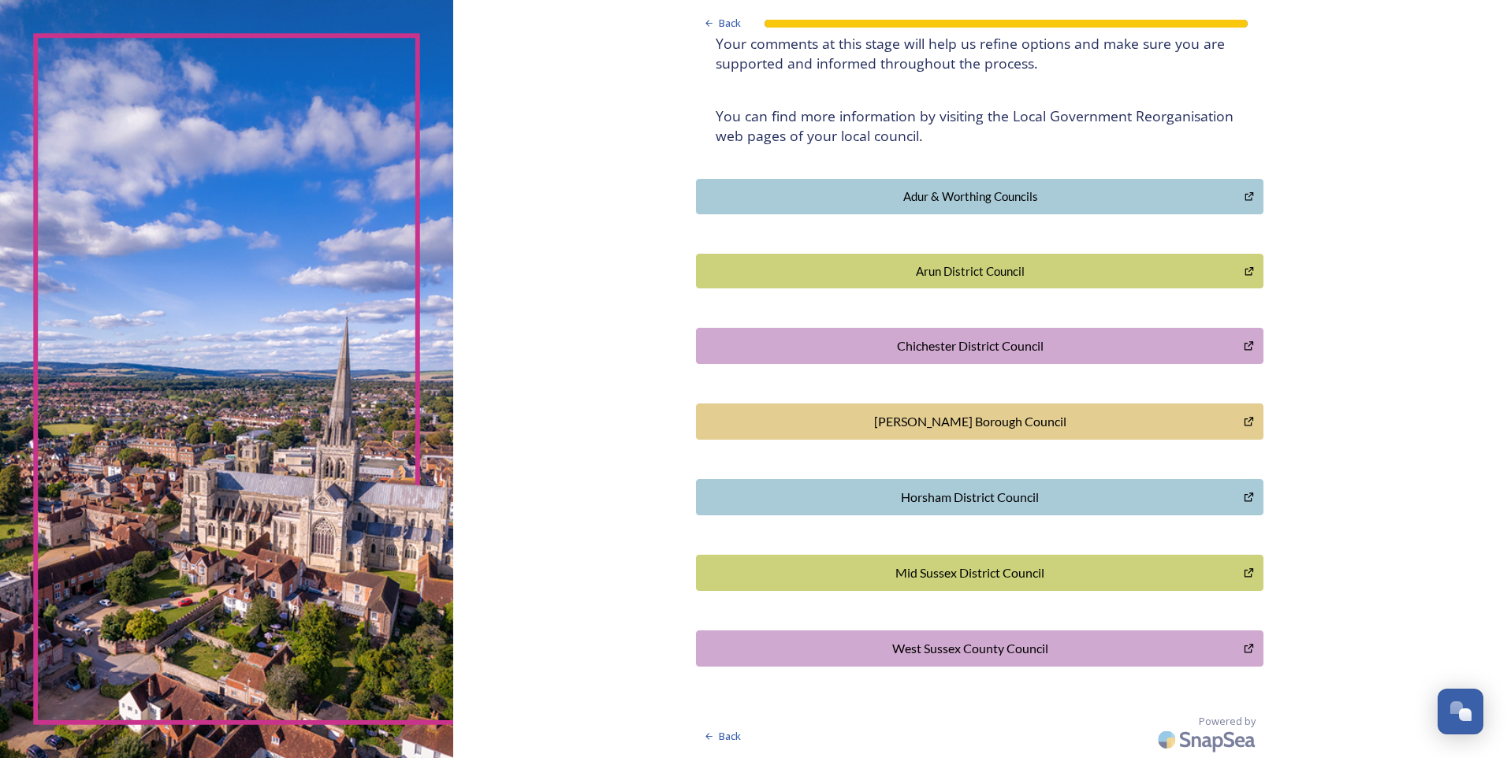
click at [939, 653] on div "West Sussex County Council" at bounding box center [970, 648] width 530 height 19
